Goal: Information Seeking & Learning: Learn about a topic

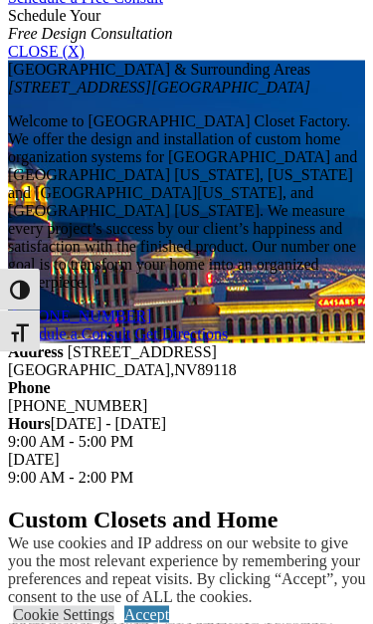
scroll to position [1374, 0]
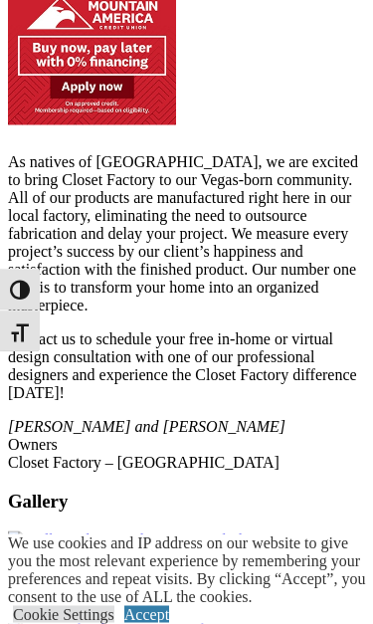
scroll to position [2868, 0]
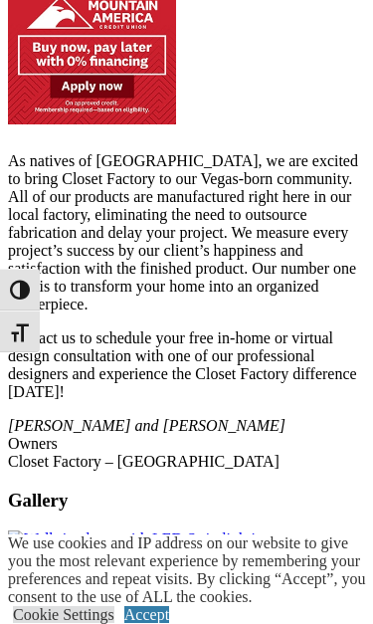
click at [309, 538] on img at bounding box center [158, 576] width 301 height 18
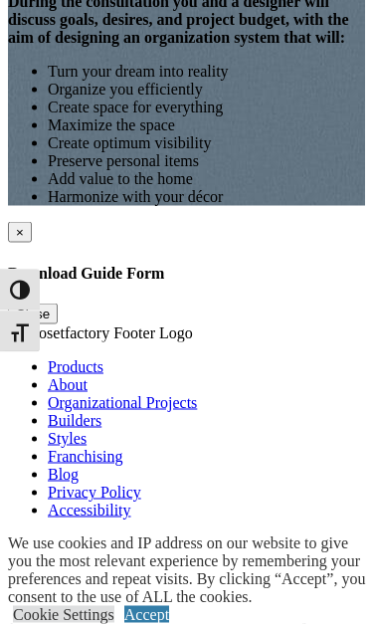
scroll to position [5199, 0]
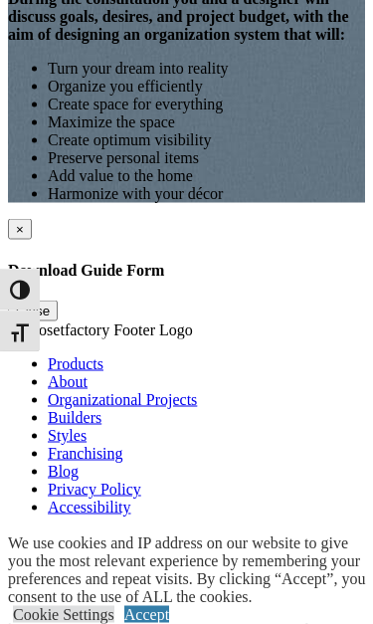
click at [0, 0] on span at bounding box center [0, 0] width 0 height 0
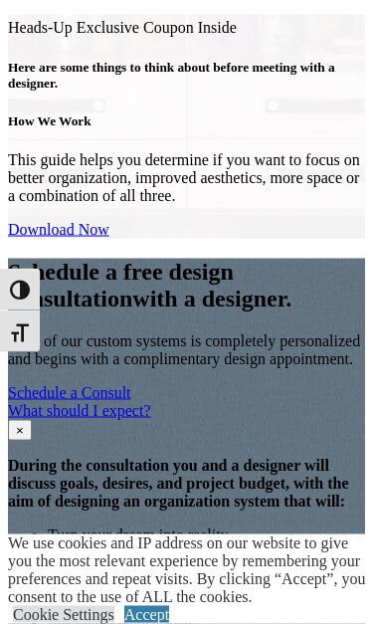
scroll to position [5200, 0]
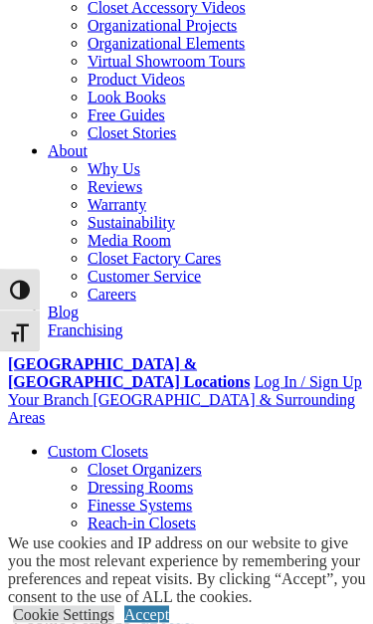
scroll to position [384, 0]
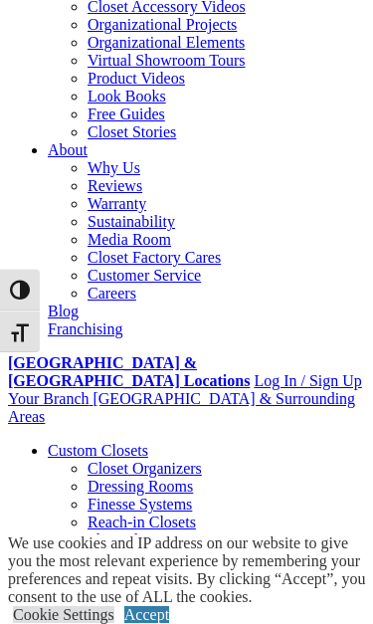
click at [169, 607] on link "Accept" at bounding box center [146, 615] width 45 height 17
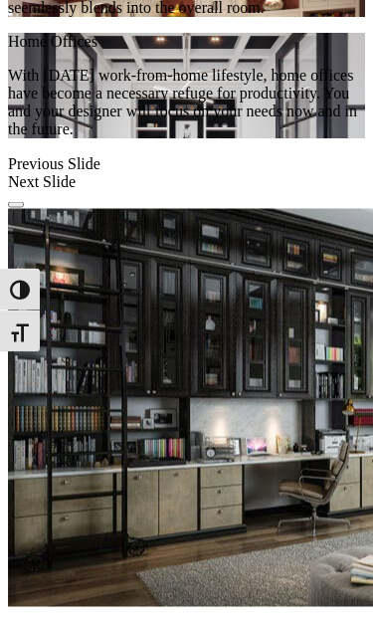
scroll to position [2721, 0]
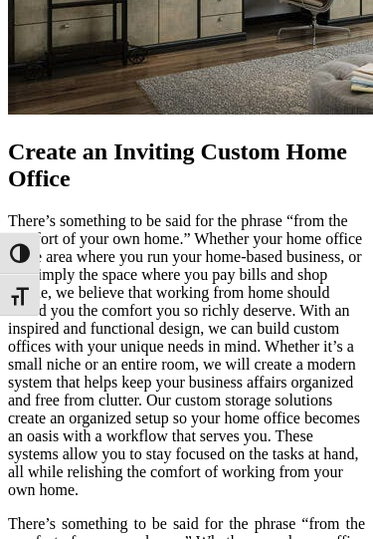
scroll to position [3212, 0]
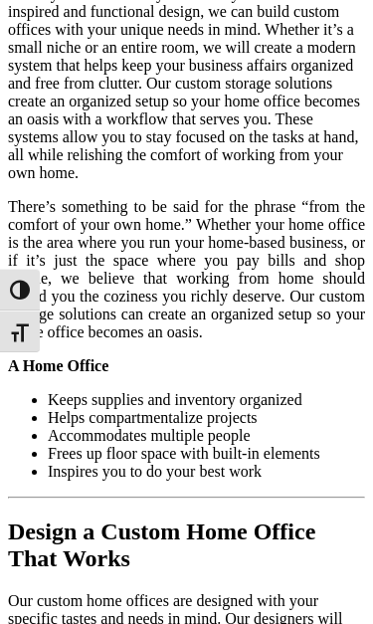
scroll to position [3539, 0]
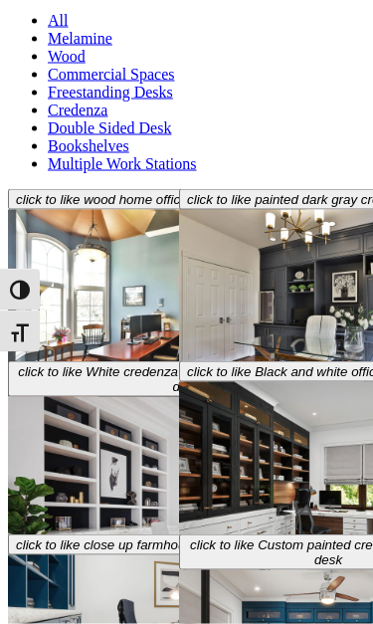
scroll to position [4658, 0]
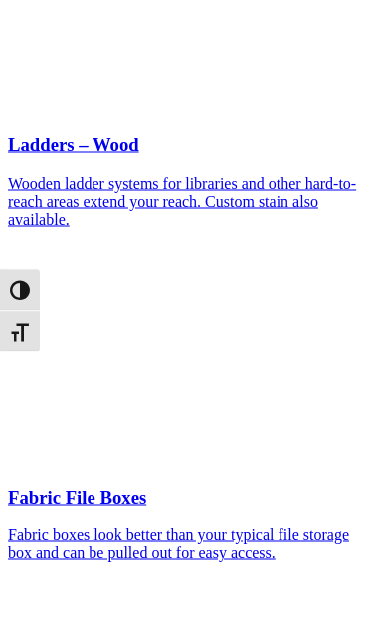
scroll to position [9552, 0]
